Goal: Transaction & Acquisition: Purchase product/service

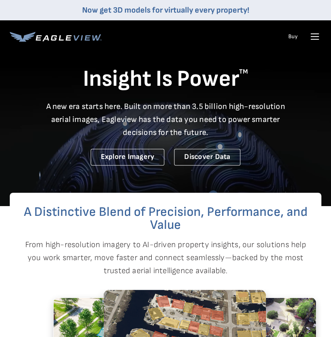
click at [314, 37] on icon at bounding box center [315, 37] width 8 height 0
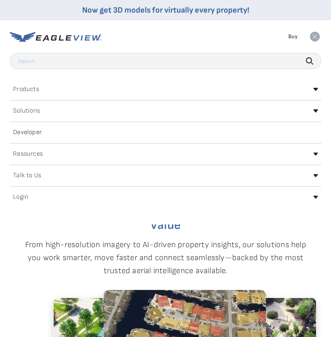
click at [312, 37] on icon at bounding box center [314, 37] width 10 height 10
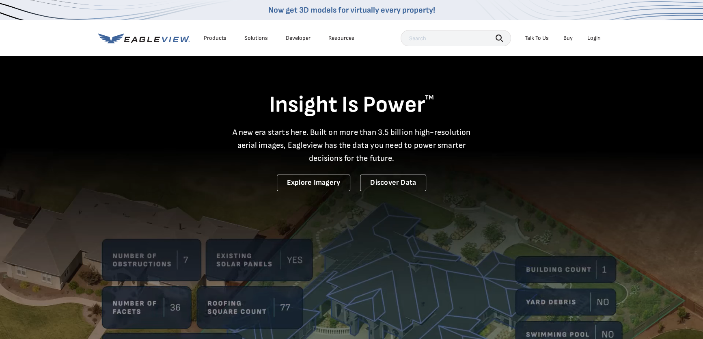
click at [330, 37] on div "Login" at bounding box center [594, 38] width 13 height 7
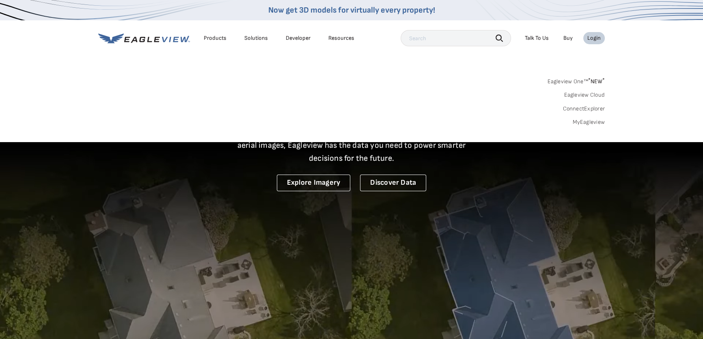
click at [330, 37] on div "Login" at bounding box center [594, 38] width 13 height 7
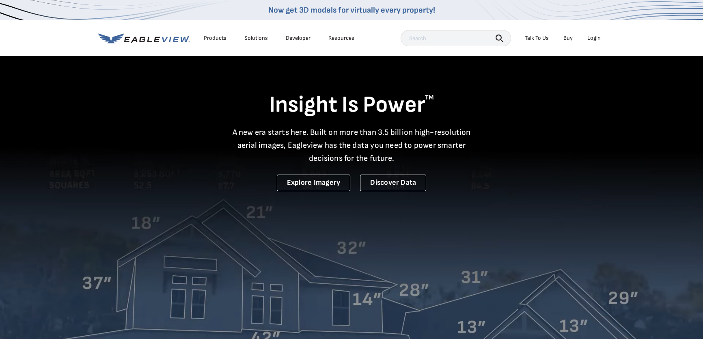
click at [330, 37] on div "Login" at bounding box center [594, 38] width 13 height 7
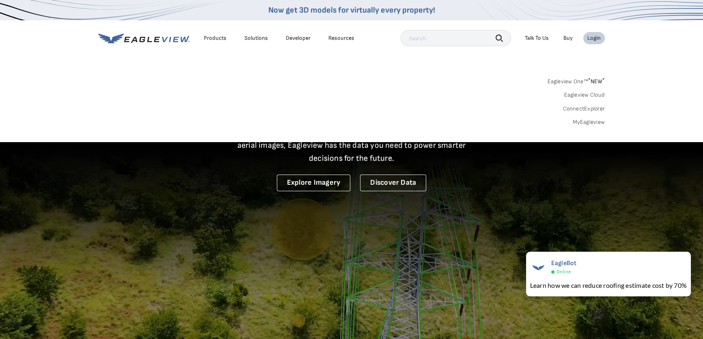
click at [330, 37] on div "Login" at bounding box center [594, 38] width 13 height 7
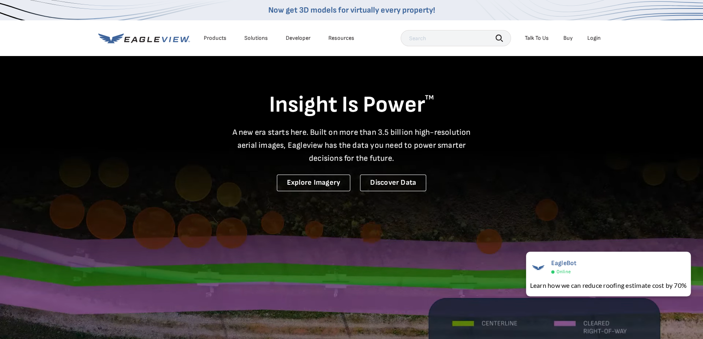
click at [330, 37] on div "Login" at bounding box center [594, 38] width 13 height 7
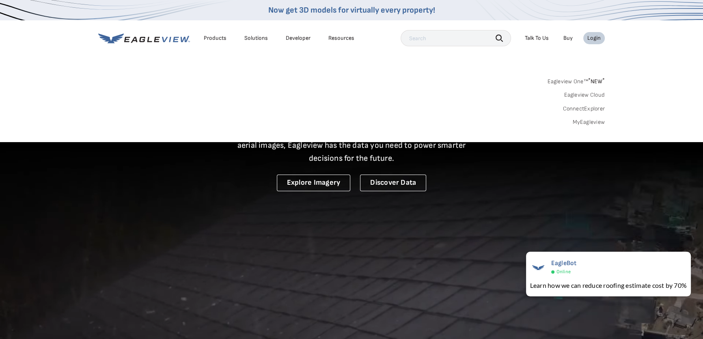
click at [212, 36] on div "Products" at bounding box center [215, 38] width 23 height 7
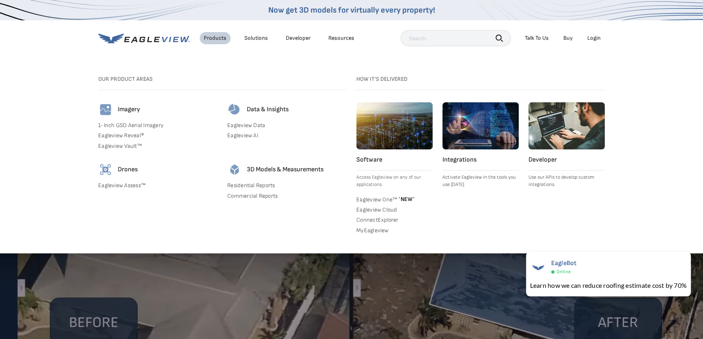
click at [262, 34] on li "Solutions" at bounding box center [256, 38] width 32 height 12
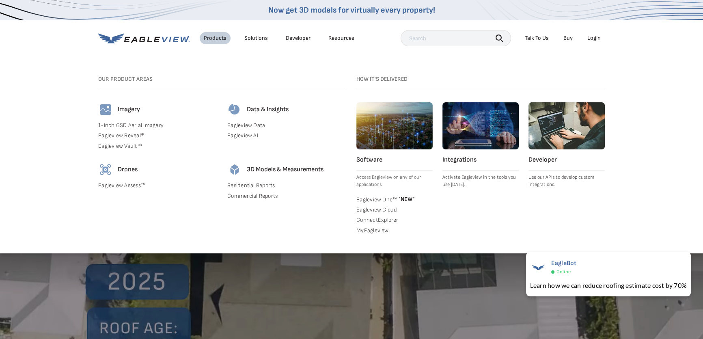
click at [258, 39] on div "Solutions" at bounding box center [256, 38] width 24 height 7
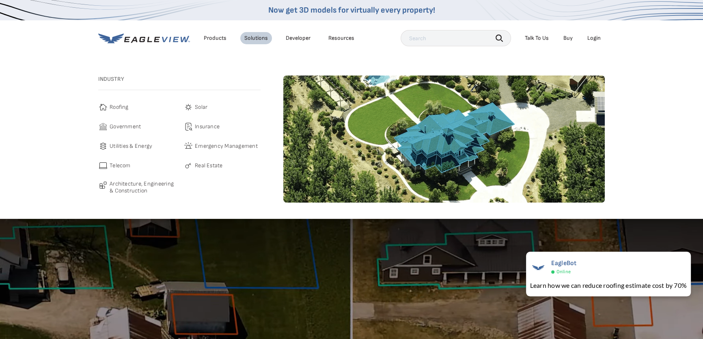
click at [121, 110] on span "Roofing" at bounding box center [119, 107] width 19 height 10
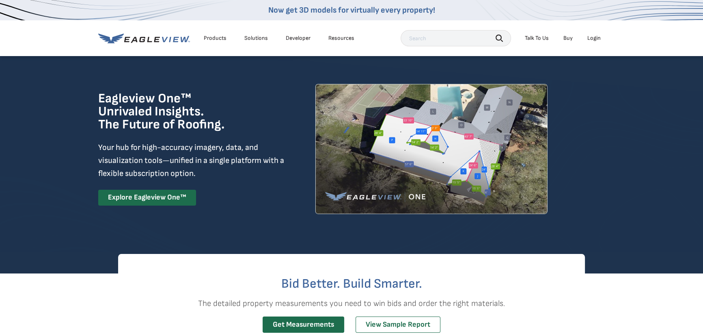
click at [599, 41] on div "Login" at bounding box center [594, 38] width 13 height 7
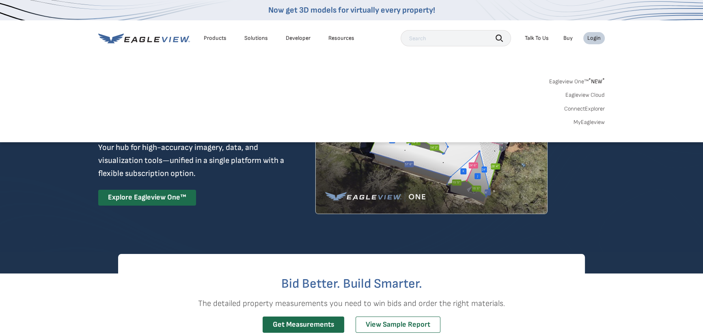
click at [588, 123] on link "MyEagleview" at bounding box center [589, 122] width 31 height 7
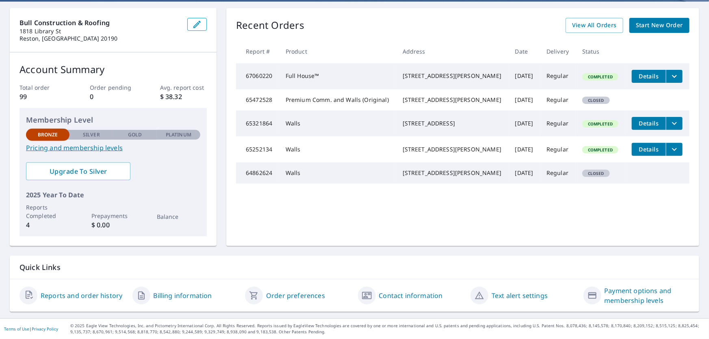
scroll to position [76, 0]
click at [594, 20] on span "View All Orders" at bounding box center [594, 25] width 45 height 10
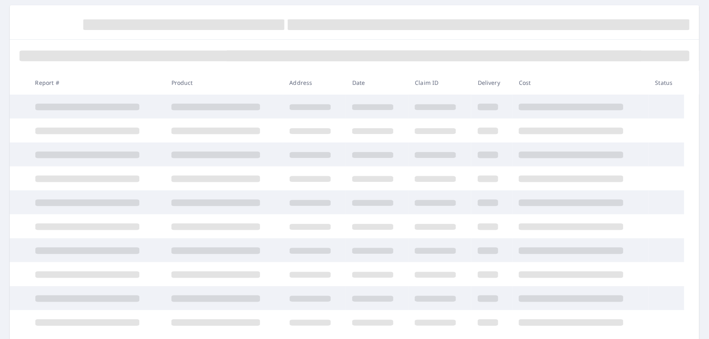
scroll to position [76, 0]
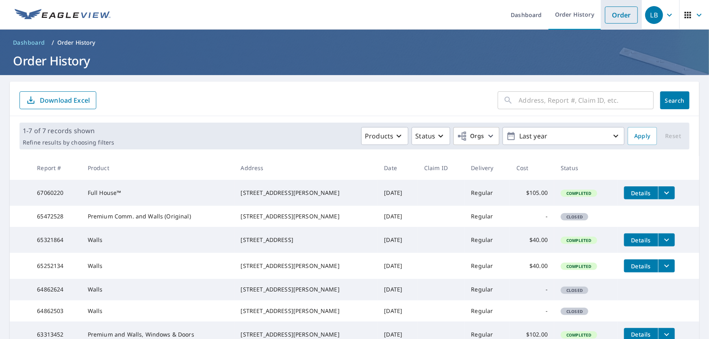
click at [608, 12] on link "Order" at bounding box center [621, 14] width 33 height 17
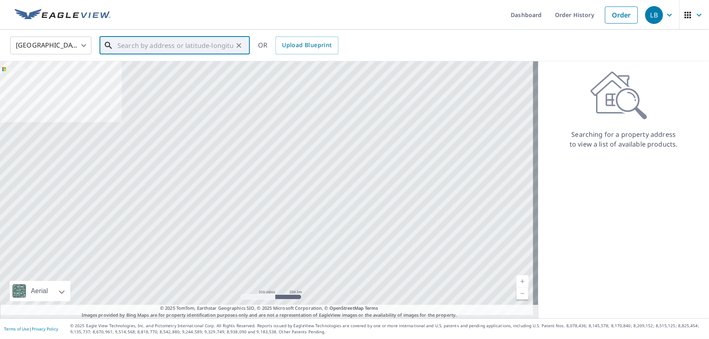
click at [192, 45] on input "text" at bounding box center [175, 45] width 116 height 23
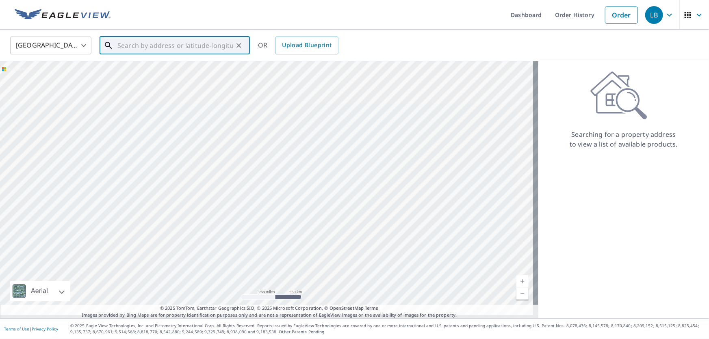
paste input "5804 Lyana Lane Camp Springs, MD 20746"
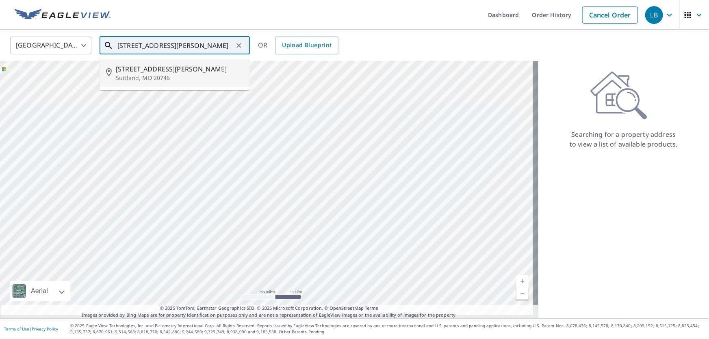
click at [177, 71] on span "5804 Lyana Ln" at bounding box center [180, 69] width 128 height 10
type input "5804 Lyana Ln Suitland, MD 20746"
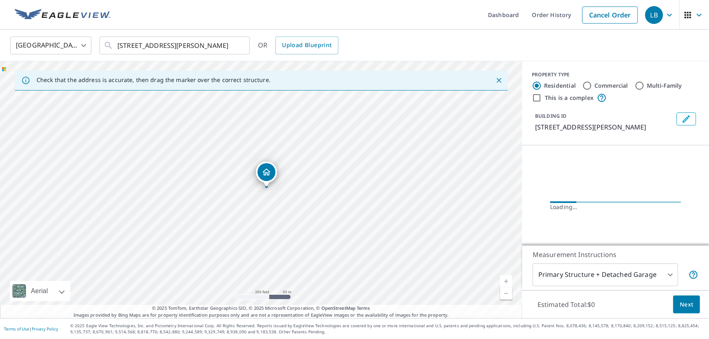
scroll to position [0, 0]
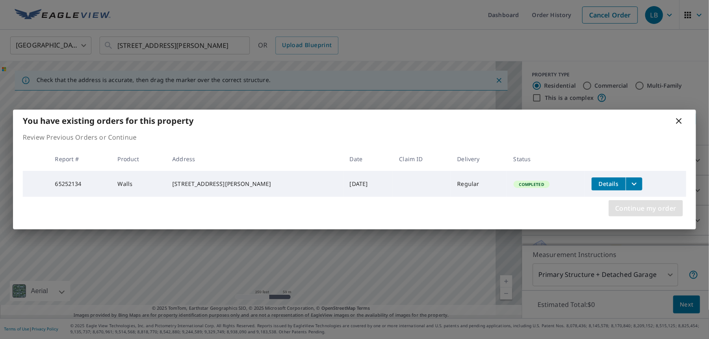
click at [638, 214] on span "Continue my order" at bounding box center [645, 208] width 61 height 11
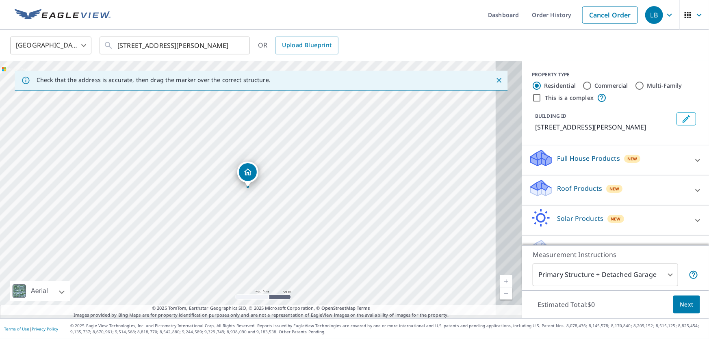
scroll to position [35, 0]
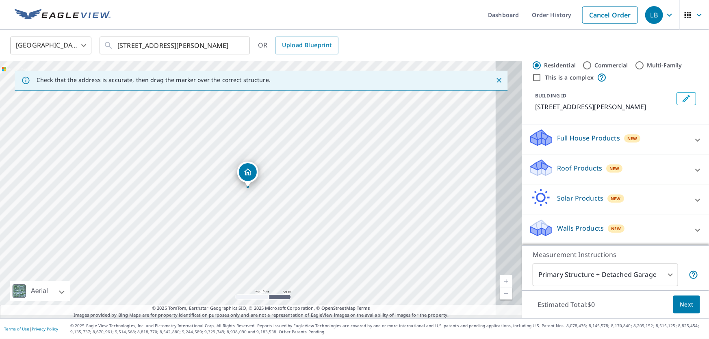
click at [597, 218] on div "Walls Products New" at bounding box center [607, 229] width 159 height 23
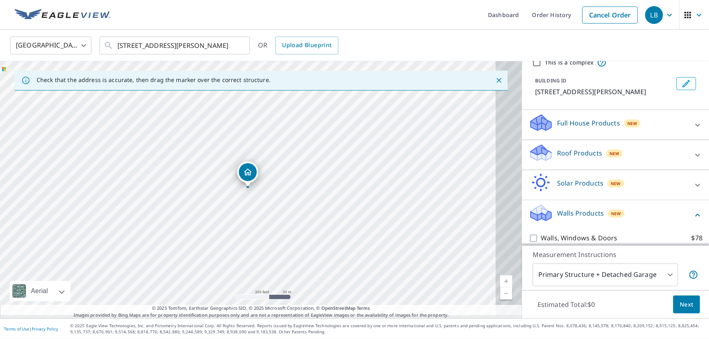
scroll to position [86, 0]
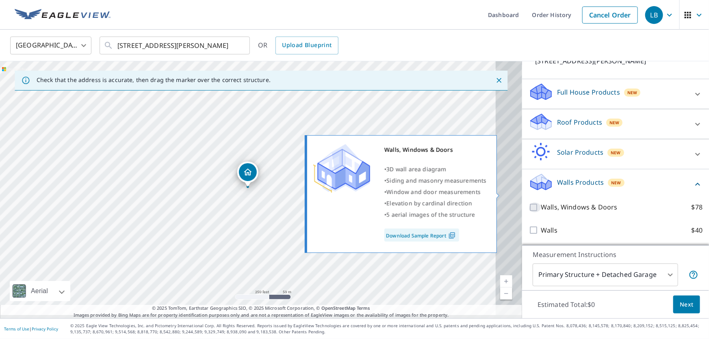
click at [528, 203] on input "Walls, Windows & Doors $78" at bounding box center [534, 208] width 12 height 10
checkbox input "true"
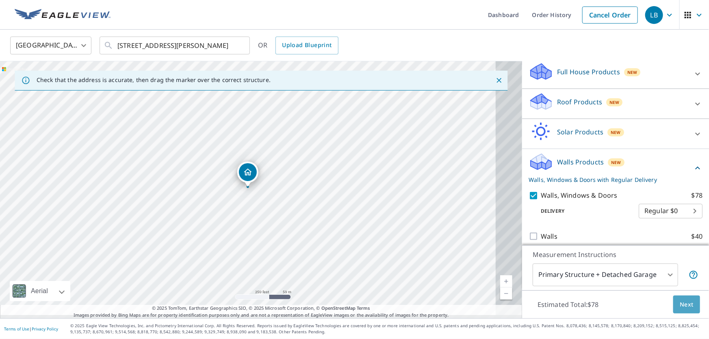
click at [688, 300] on span "Next" at bounding box center [686, 305] width 14 height 10
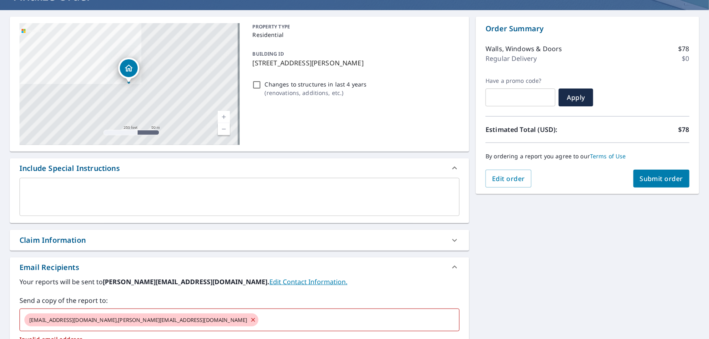
scroll to position [184, 0]
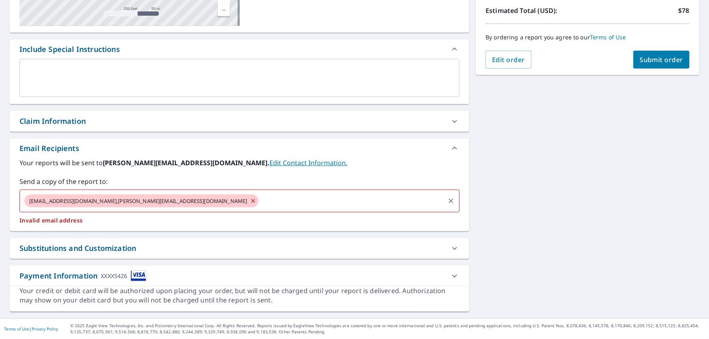
click at [250, 205] on icon at bounding box center [253, 201] width 6 height 9
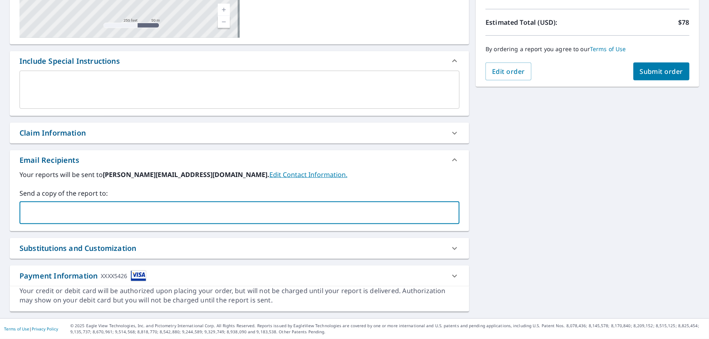
click at [126, 212] on input "text" at bounding box center [233, 212] width 420 height 15
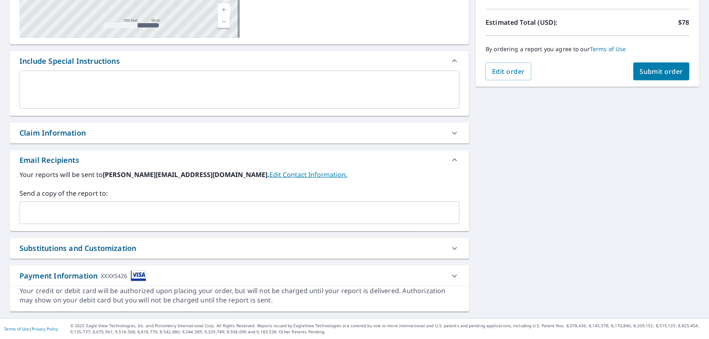
click at [520, 252] on div "5804 Lyana Ln Suitland, MD 20746 Aerial Road A standard road map Aerial A detai…" at bounding box center [354, 110] width 709 height 415
click at [127, 243] on div "Substitutions and Customization" at bounding box center [77, 248] width 117 height 11
checkbox input "true"
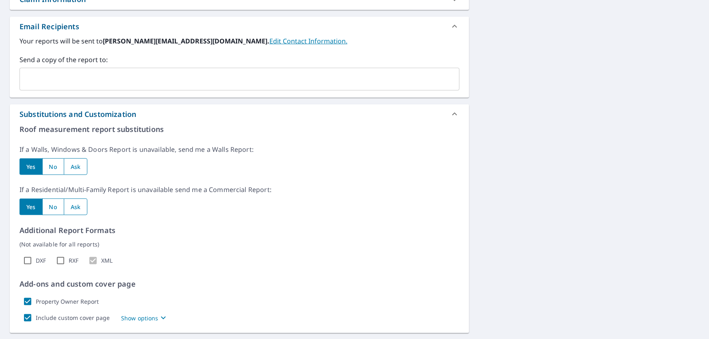
scroll to position [307, 0]
click at [53, 174] on input "radio" at bounding box center [53, 166] width 22 height 17
radio input "true"
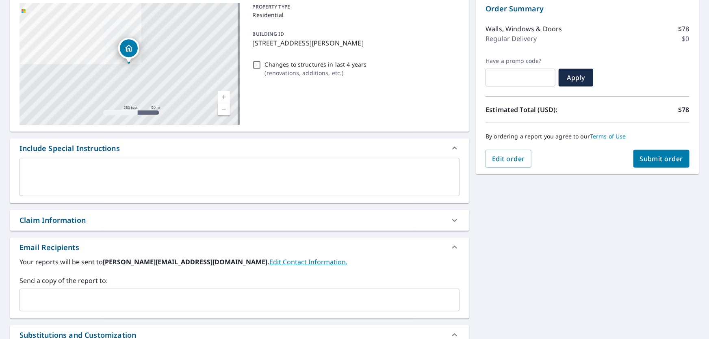
scroll to position [0, 0]
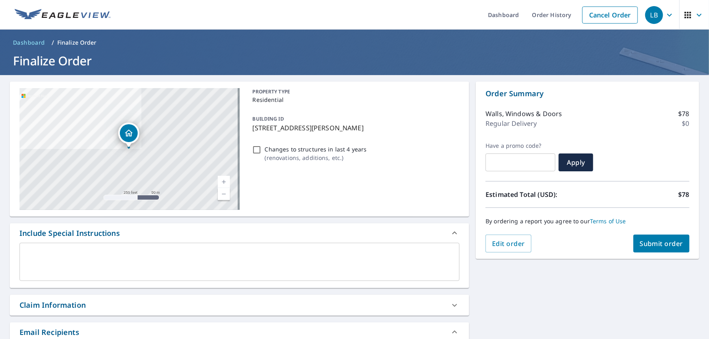
click at [662, 245] on span "Submit order" at bounding box center [661, 243] width 43 height 9
checkbox input "true"
